Goal: Find contact information: Find contact information

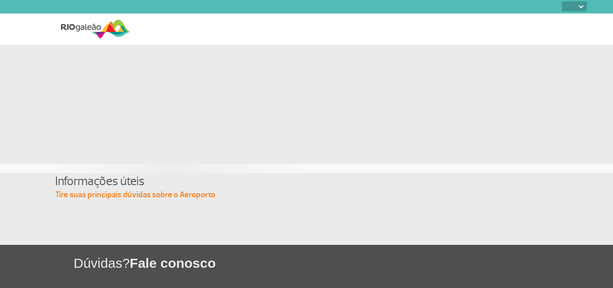
select select
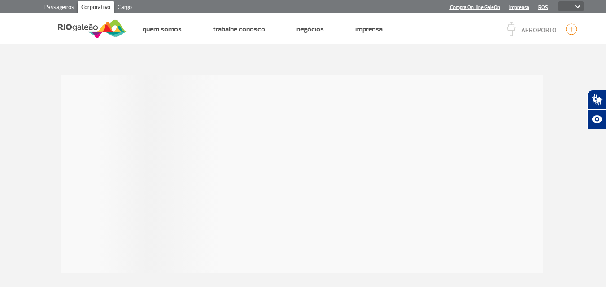
select select
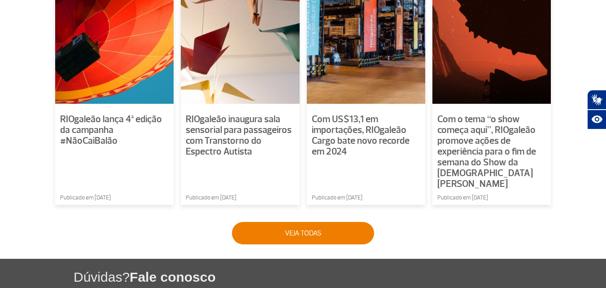
scroll to position [755, 0]
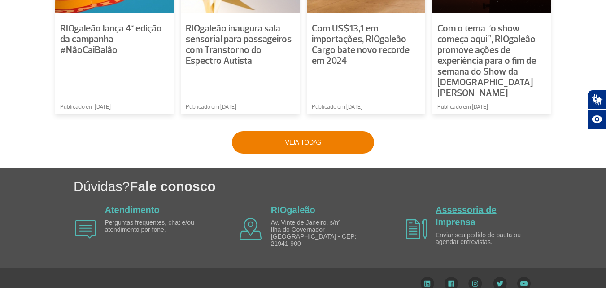
click at [464, 207] on link "Assessoria de Imprensa" at bounding box center [466, 216] width 61 height 22
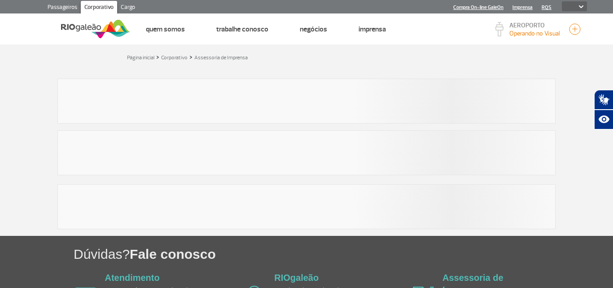
select select
